Goal: Information Seeking & Learning: Compare options

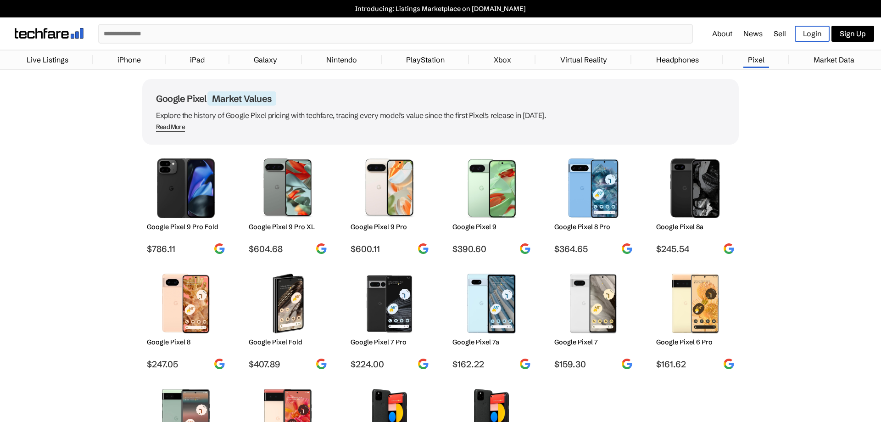
click at [594, 189] on img at bounding box center [593, 188] width 65 height 60
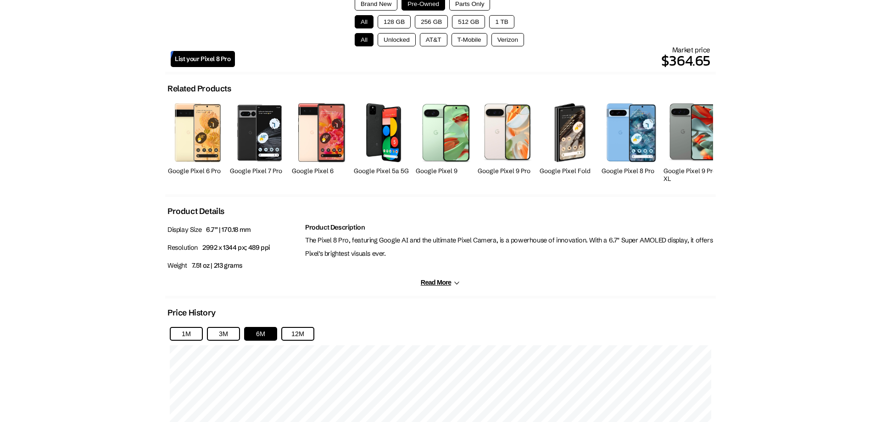
scroll to position [513, 0]
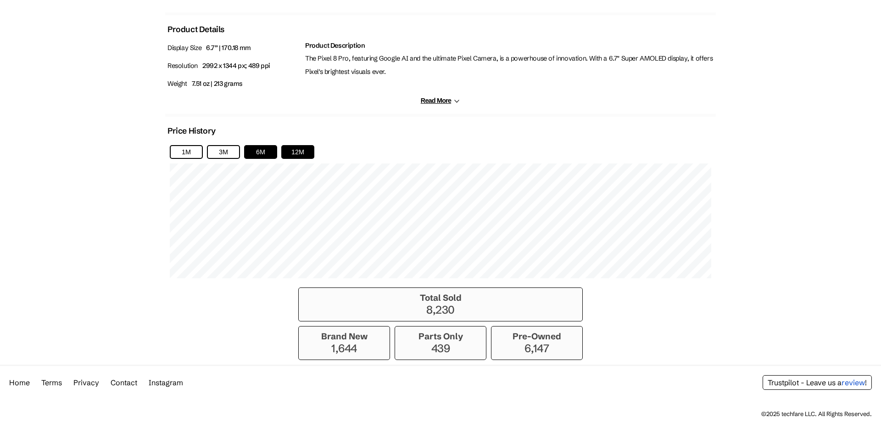
click at [293, 151] on button "12M" at bounding box center [297, 152] width 33 height 14
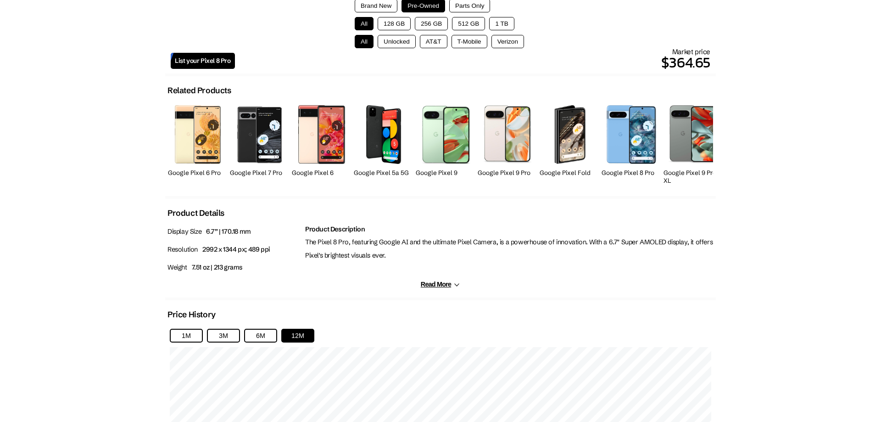
click at [424, 280] on div "Product Description The Pixel 8 Pro, featuring Google AI and the ultimate Pixel…" at bounding box center [509, 252] width 413 height 58
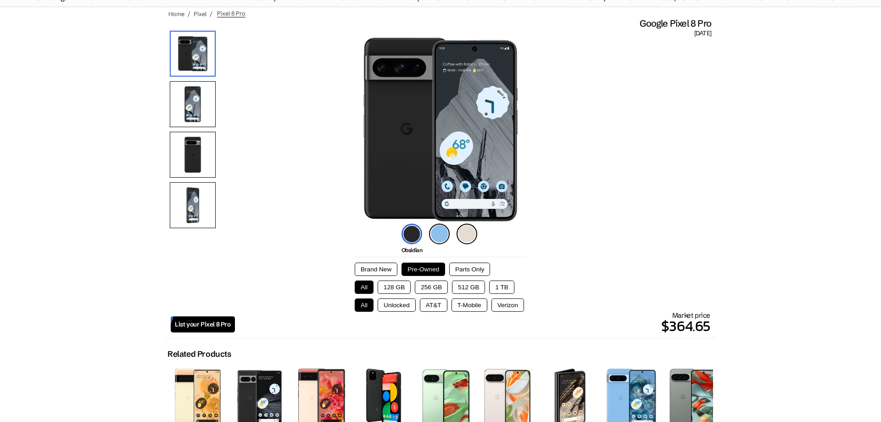
scroll to position [234, 0]
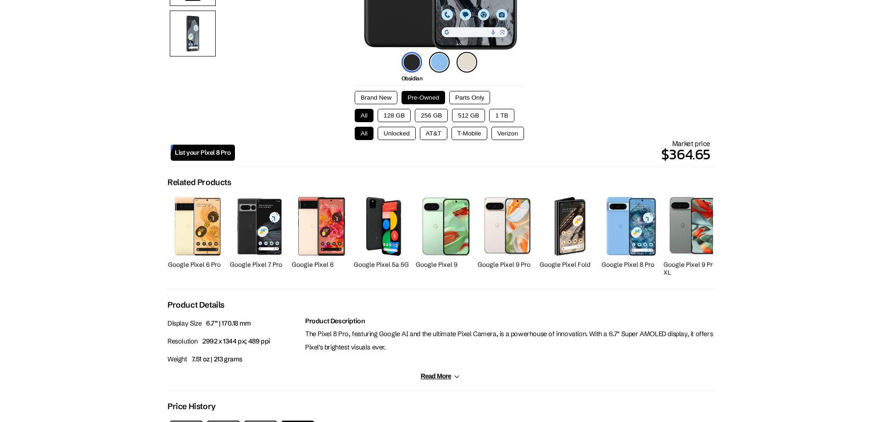
click at [424, 113] on button "256 GB" at bounding box center [431, 115] width 33 height 13
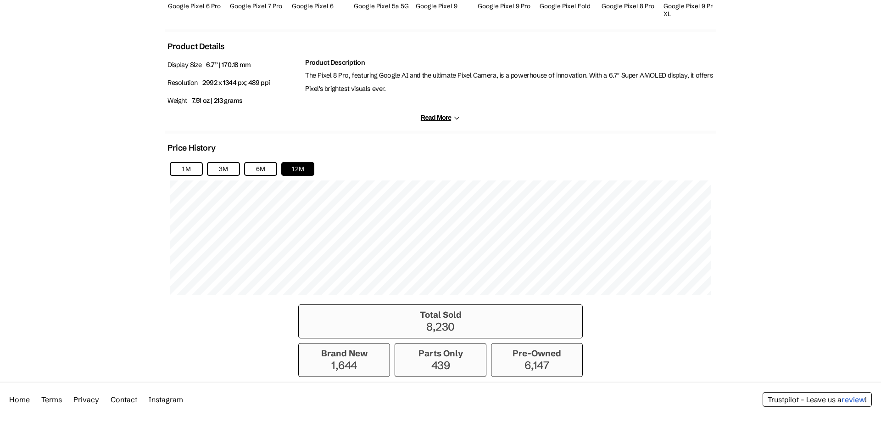
scroll to position [513, 0]
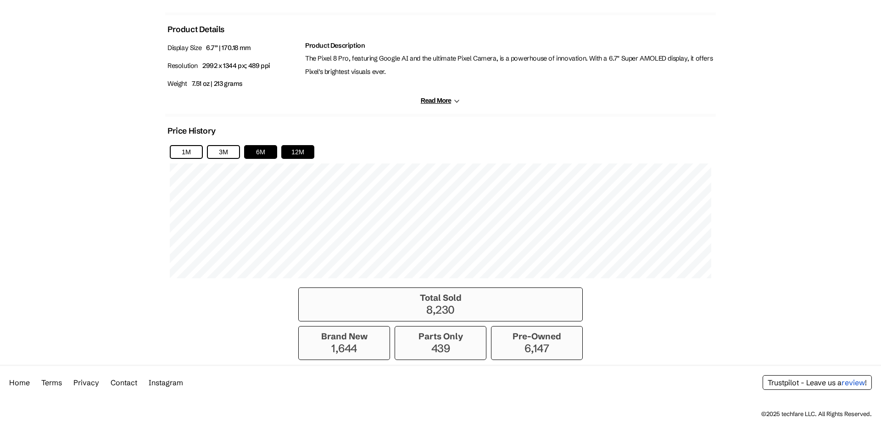
click at [261, 145] on button "6M" at bounding box center [260, 152] width 33 height 14
click at [295, 152] on button "12M" at bounding box center [297, 152] width 33 height 14
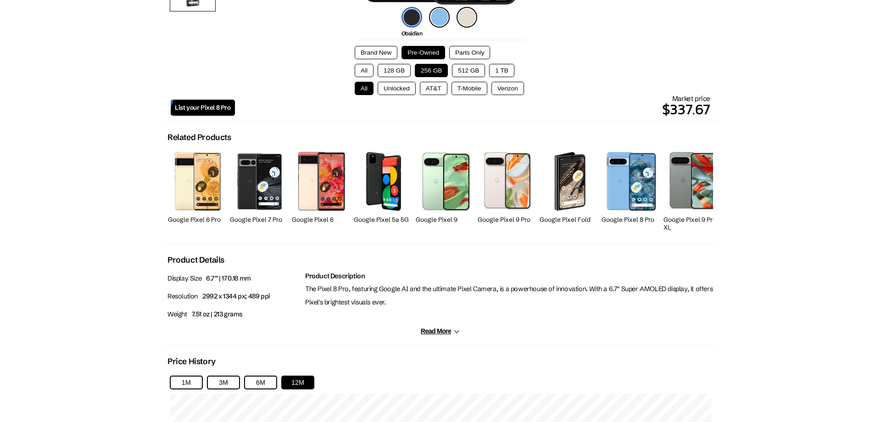
click at [389, 71] on button "128 GB" at bounding box center [394, 70] width 33 height 13
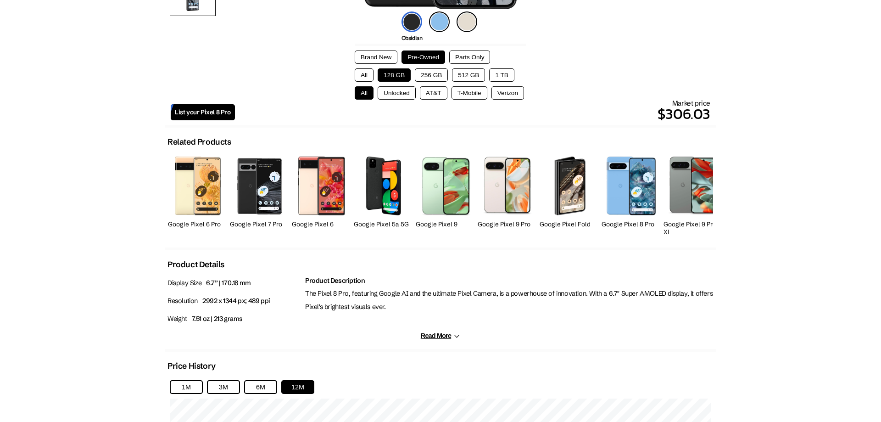
scroll to position [232, 0]
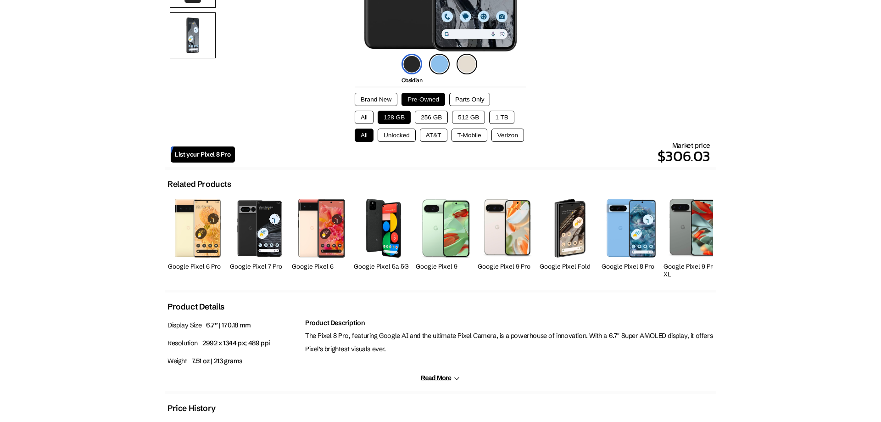
click at [502, 120] on button "1 TB" at bounding box center [501, 117] width 25 height 13
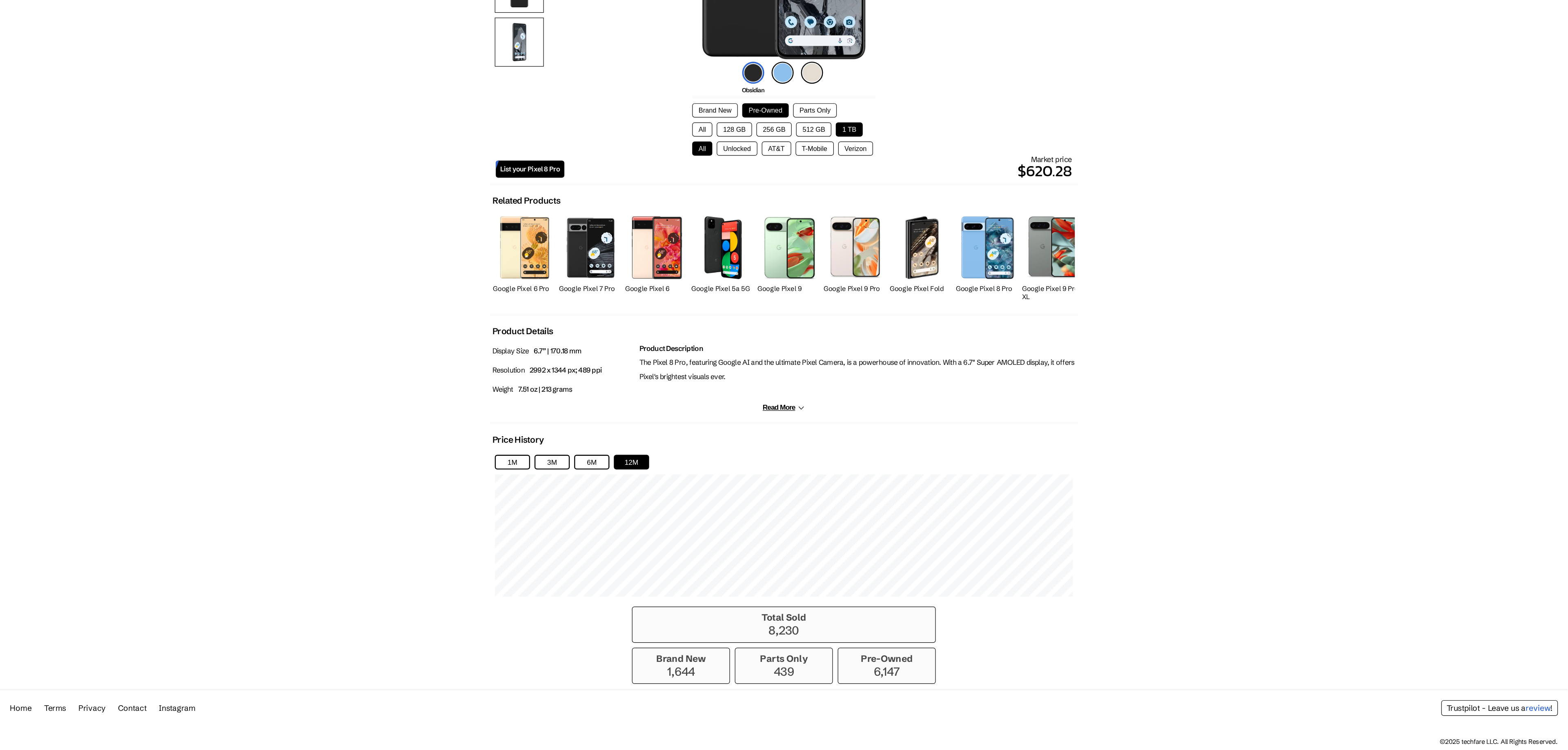
scroll to position [81, 0]
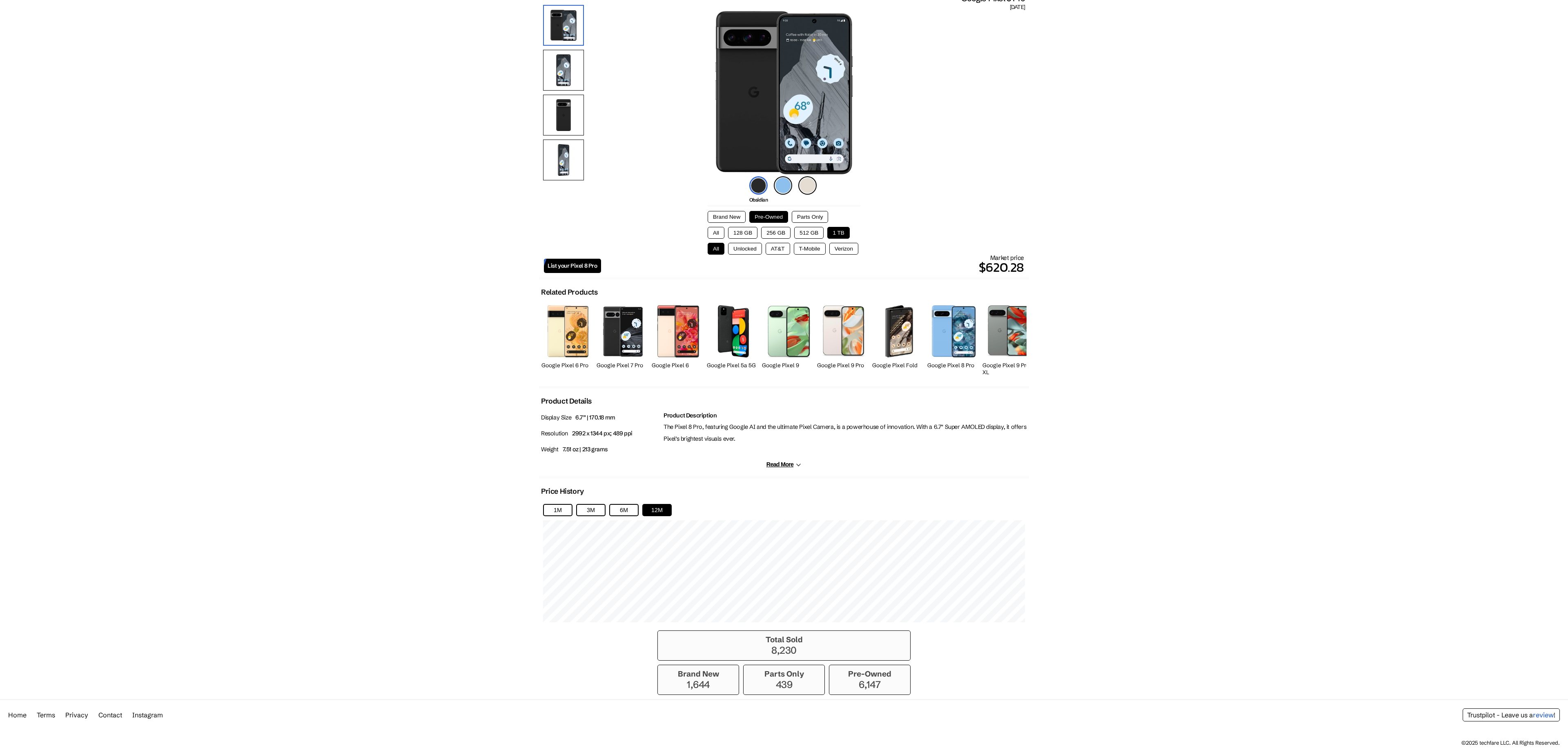
click at [776, 228] on button "256 GB" at bounding box center [775, 232] width 29 height 12
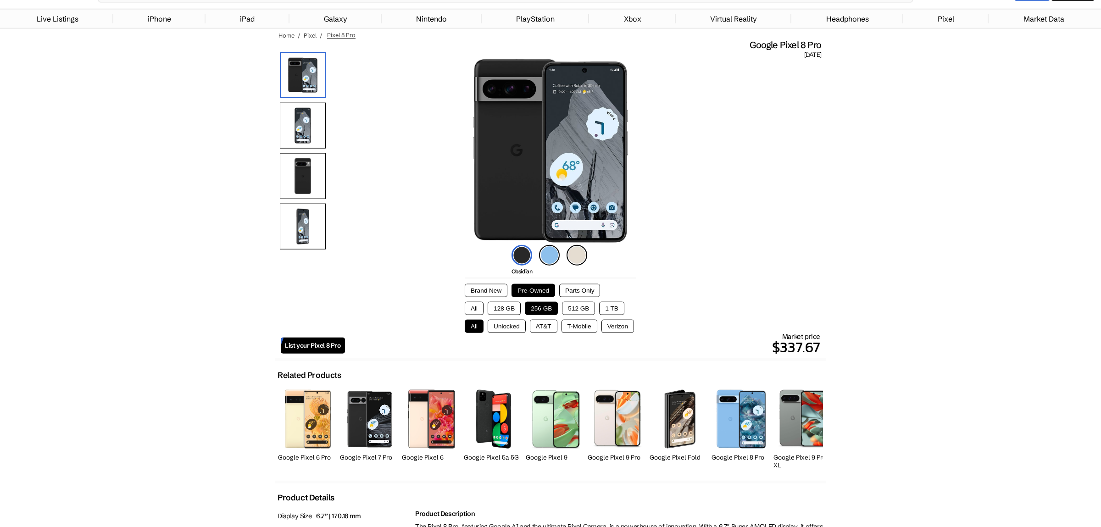
scroll to position [137, 0]
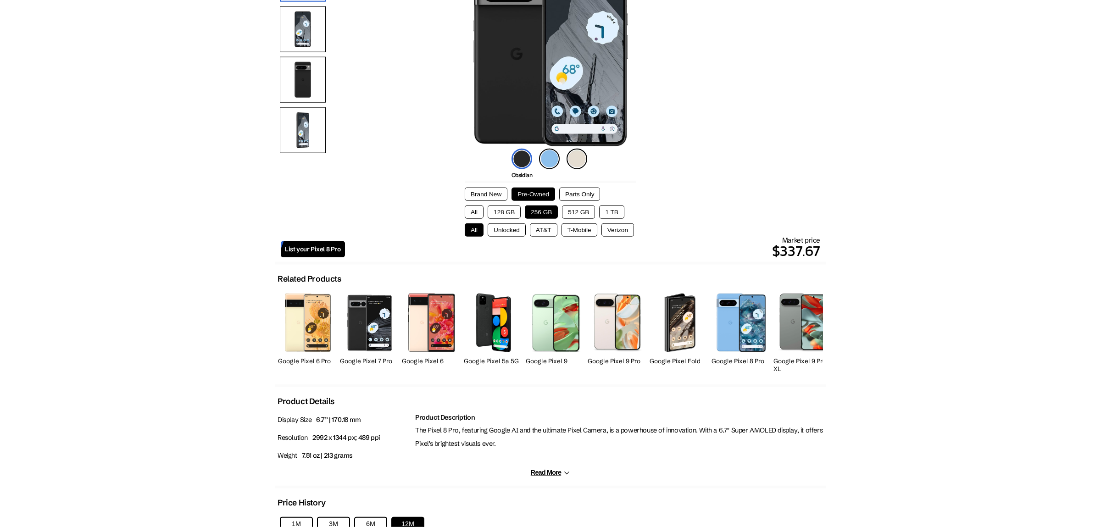
click at [366, 327] on img at bounding box center [370, 323] width 46 height 58
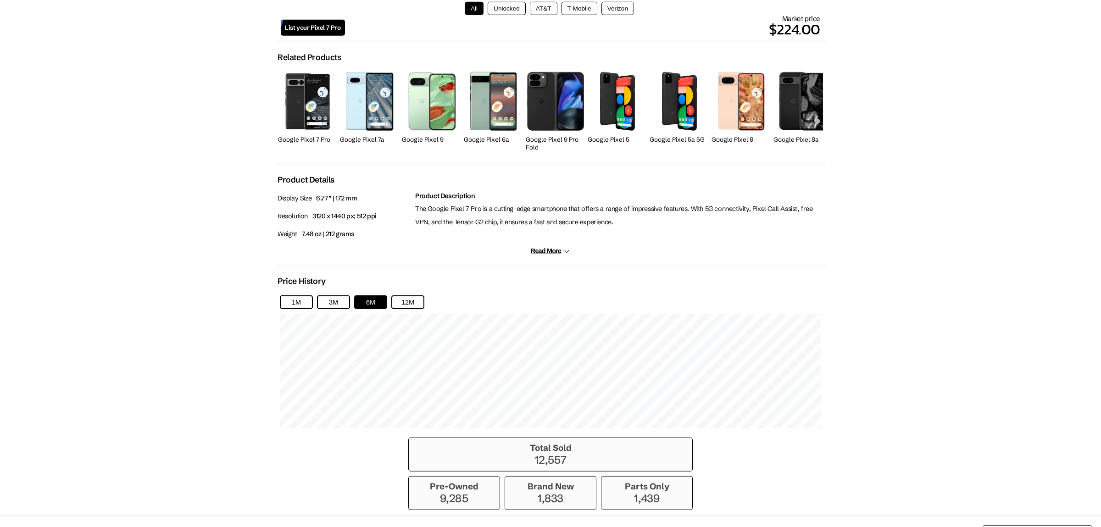
scroll to position [407, 0]
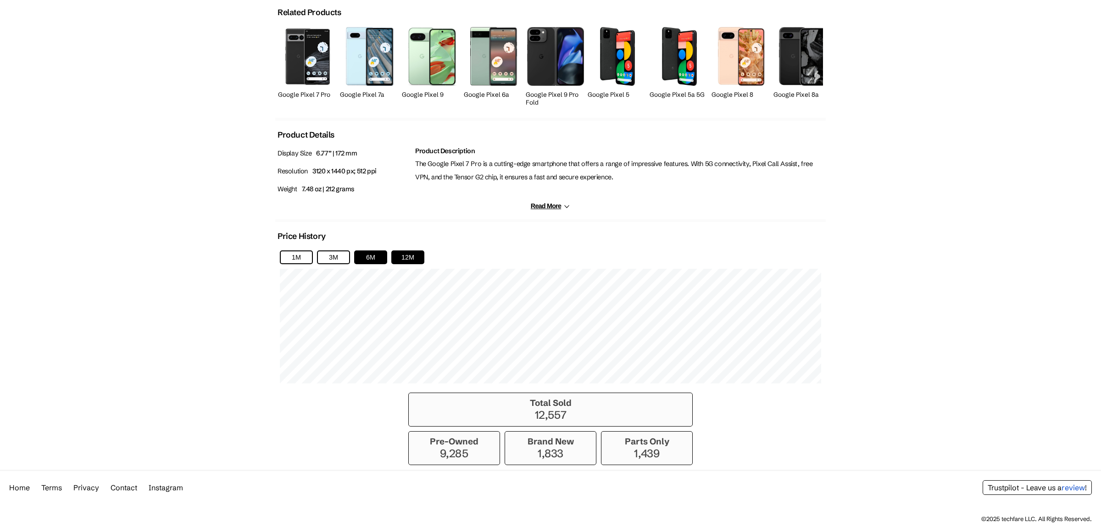
click at [408, 255] on button "12M" at bounding box center [407, 257] width 33 height 14
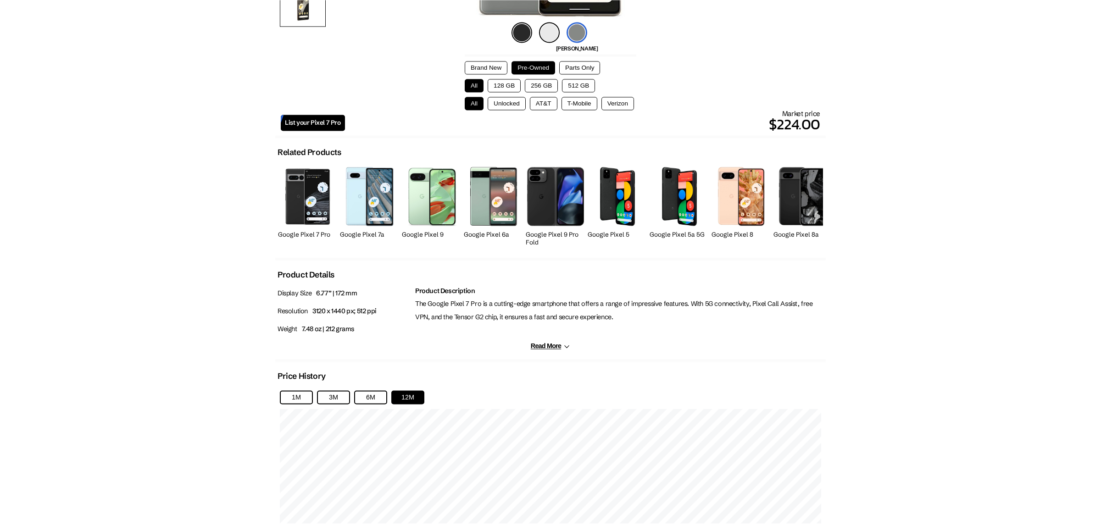
scroll to position [214, 0]
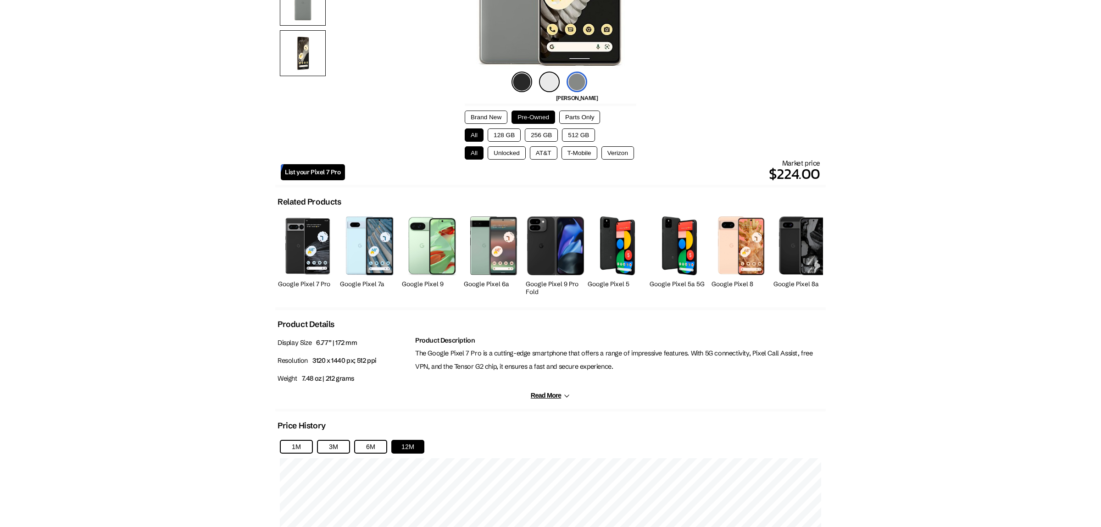
click at [420, 251] on img at bounding box center [431, 246] width 49 height 58
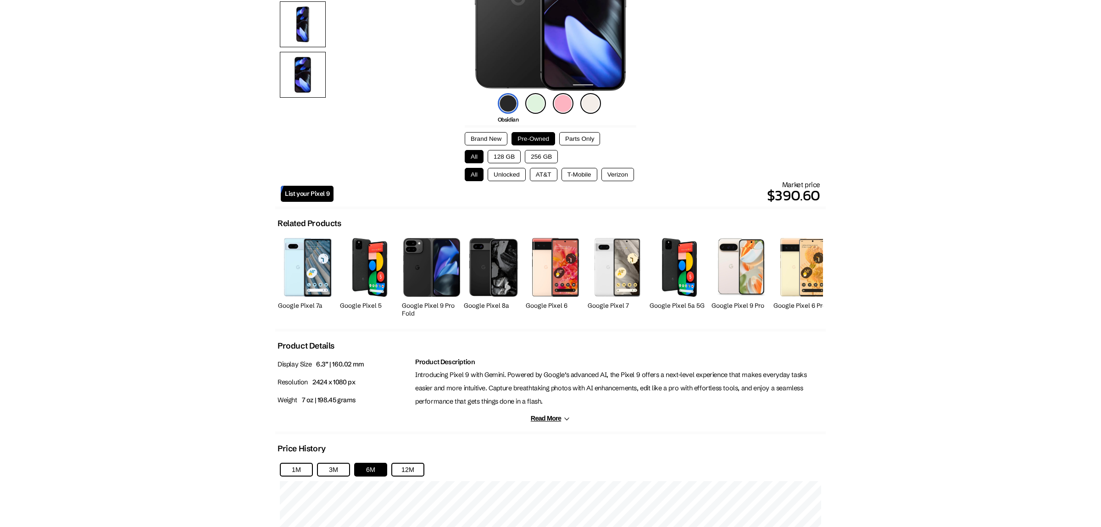
click at [293, 264] on img at bounding box center [307, 267] width 47 height 58
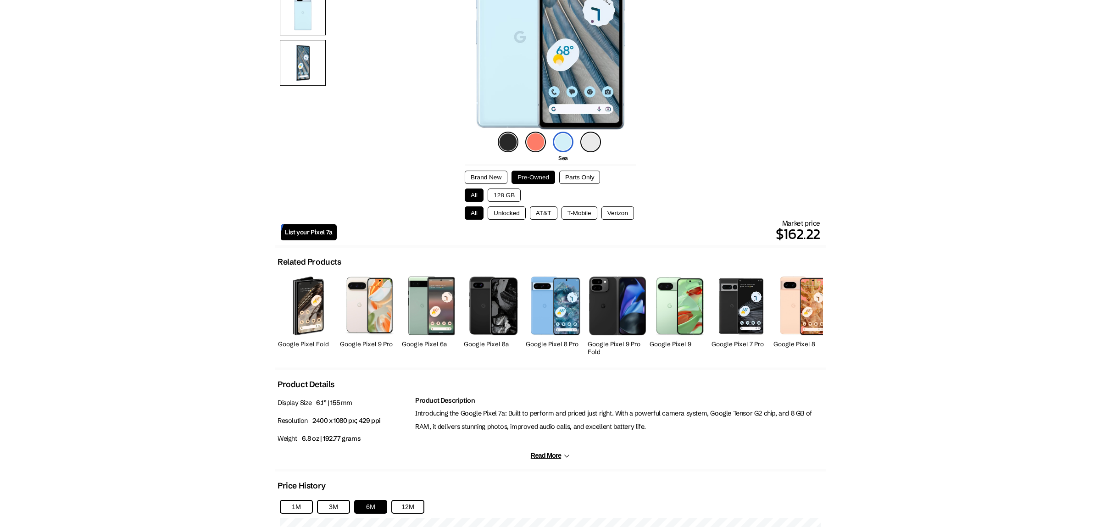
scroll to position [145, 0]
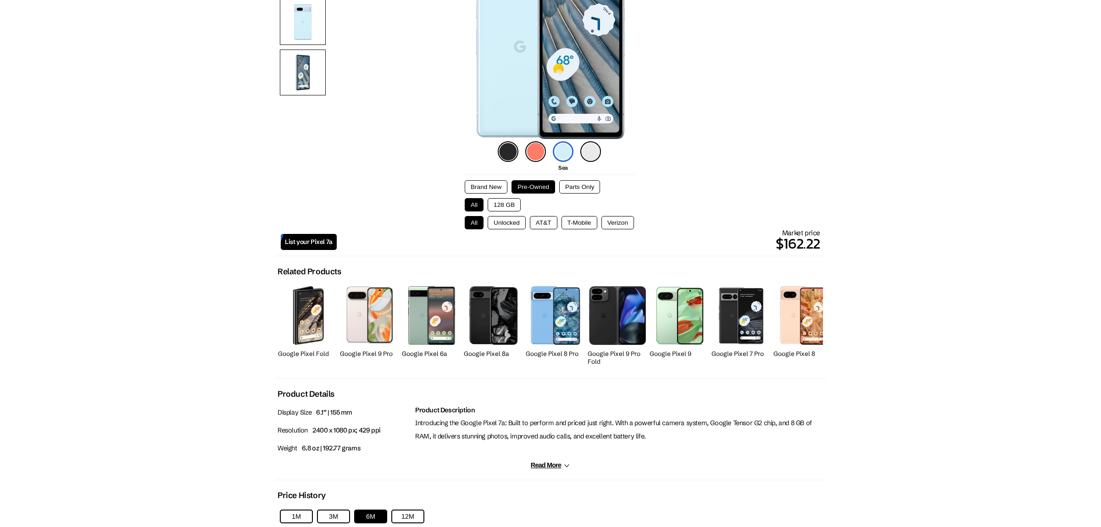
click at [501, 209] on button "128 GB" at bounding box center [504, 204] width 33 height 13
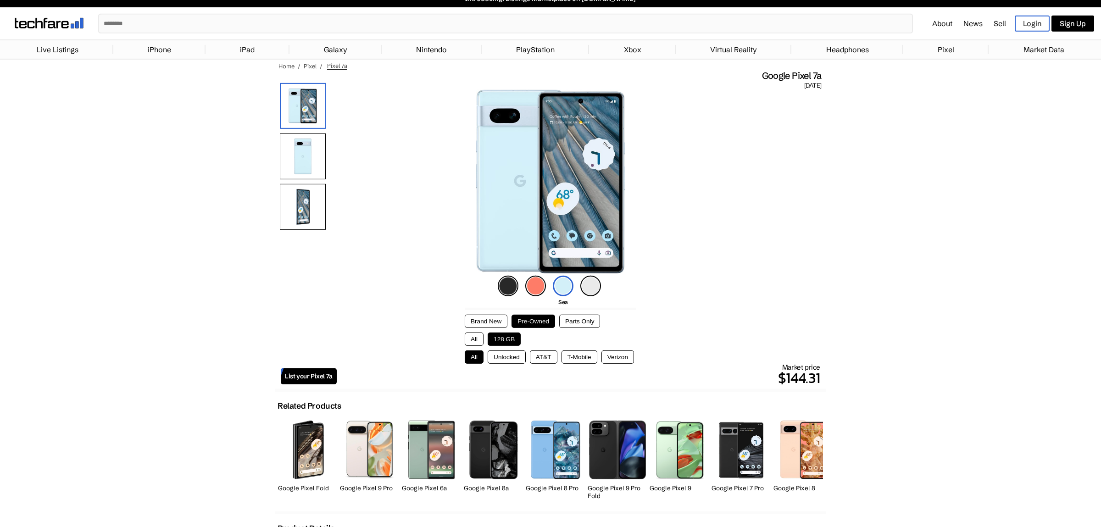
scroll to position [0, 0]
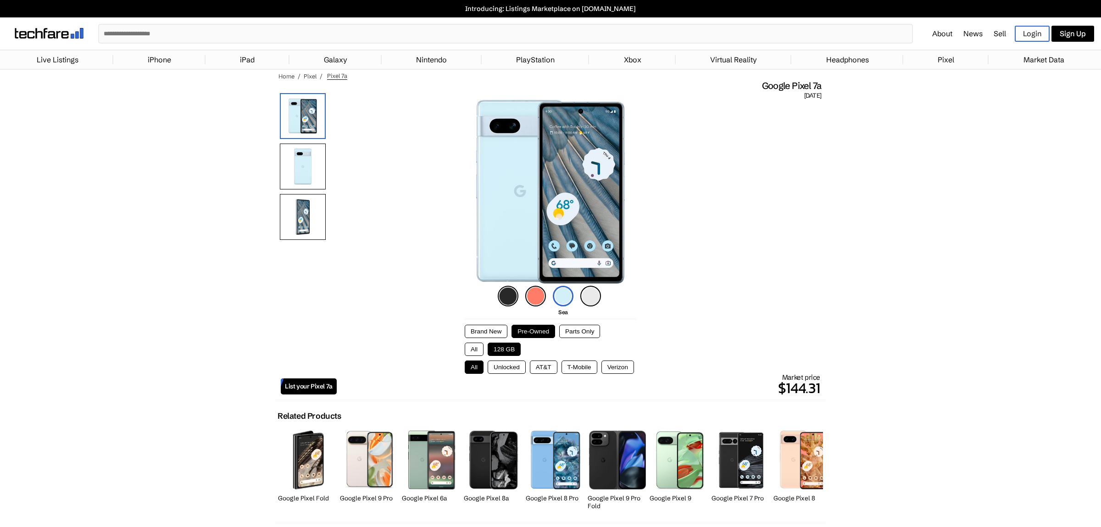
click at [300, 172] on img at bounding box center [303, 167] width 46 height 46
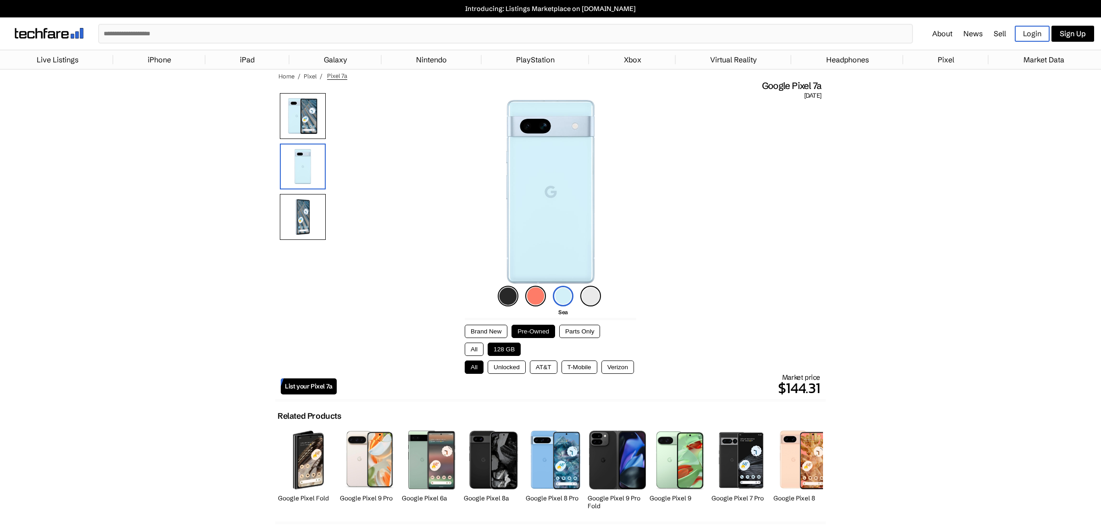
click at [305, 204] on img at bounding box center [303, 217] width 46 height 46
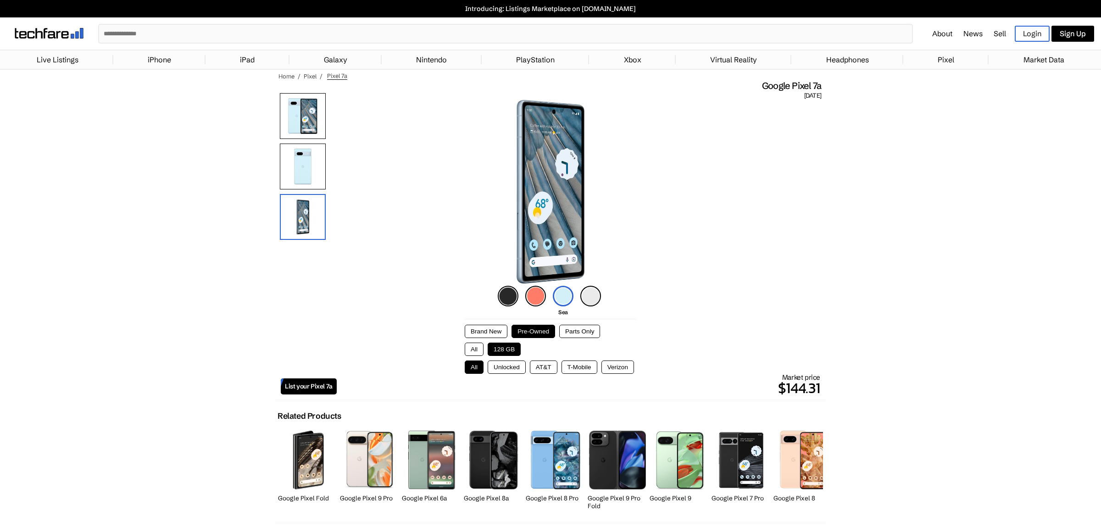
scroll to position [289, 0]
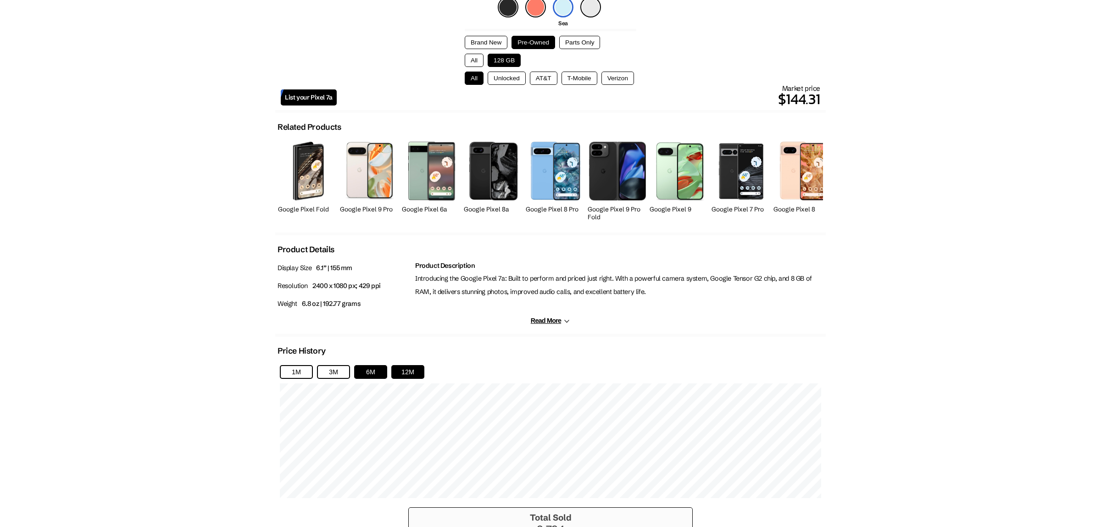
click at [417, 373] on button "12M" at bounding box center [407, 372] width 33 height 14
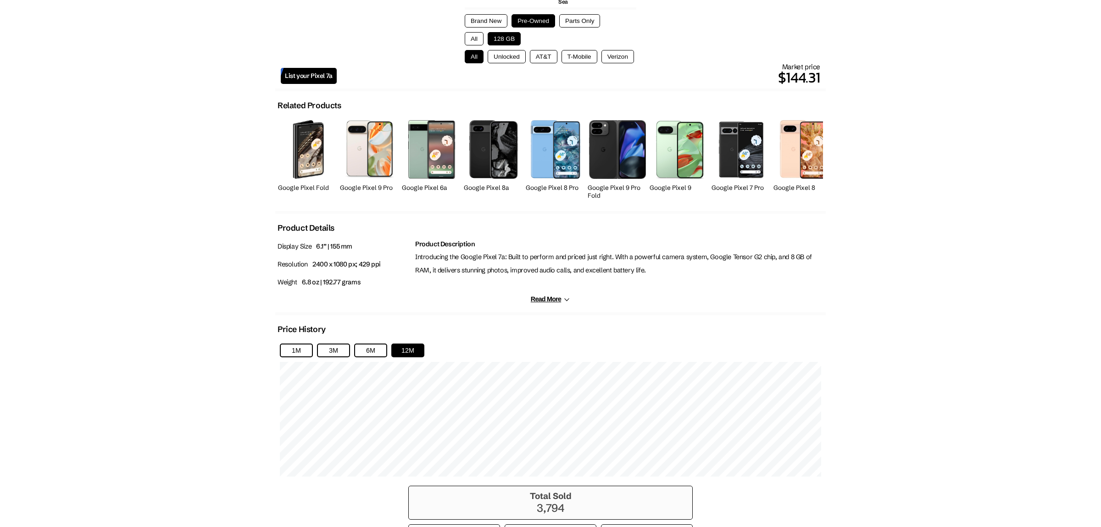
scroll to position [407, 0]
